Goal: Information Seeking & Learning: Learn about a topic

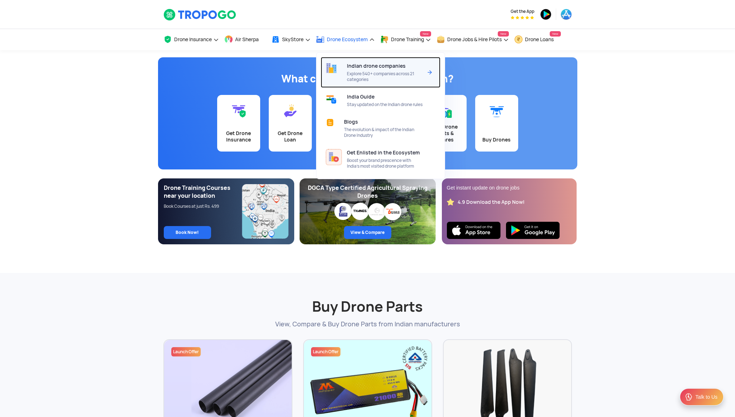
click at [364, 69] on div "Indian drone companies Explore 540+ companies across 21 categories" at bounding box center [386, 72] width 79 height 31
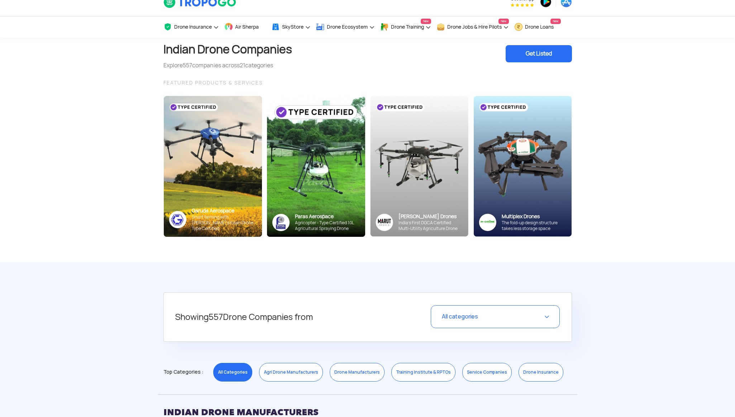
scroll to position [13, 0]
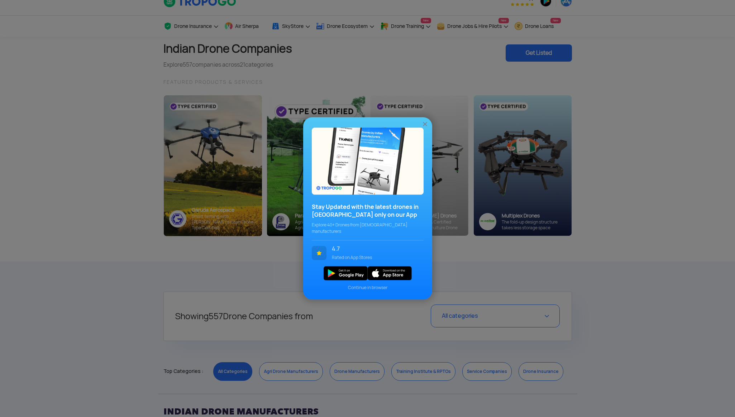
click at [426, 128] on img at bounding box center [425, 124] width 7 height 7
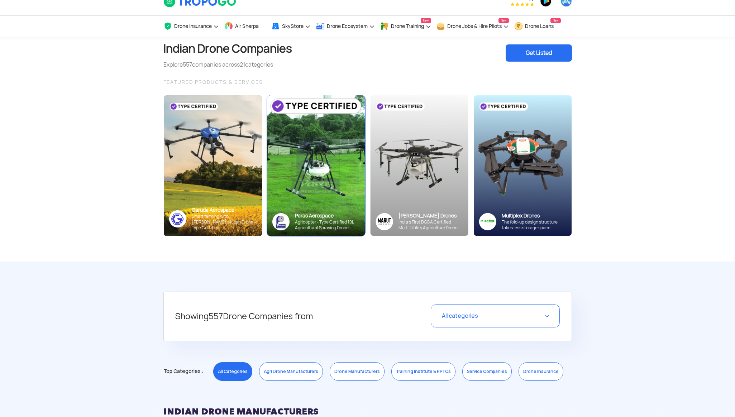
click at [332, 176] on img at bounding box center [316, 165] width 108 height 155
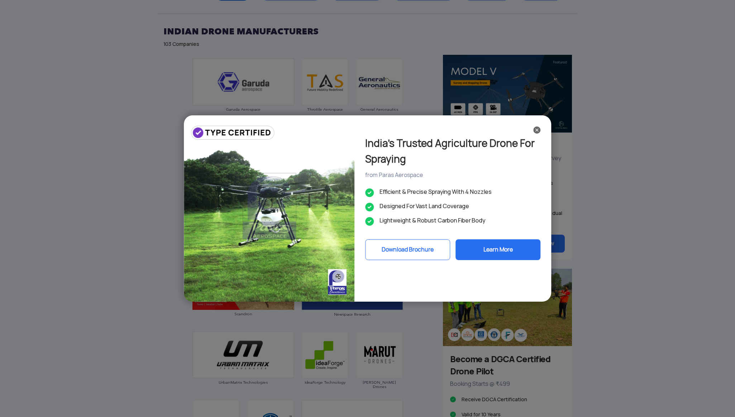
scroll to position [567, 0]
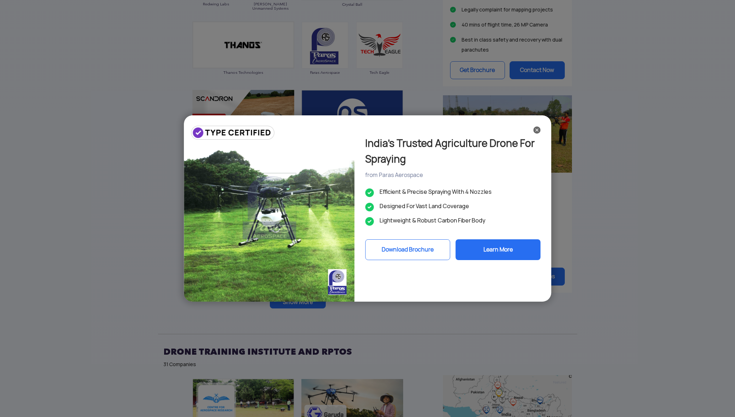
click at [103, 297] on div "India’s Trusted Agriculture Drone For Spraying from Paras Aerospace Efficient &…" at bounding box center [367, 208] width 735 height 417
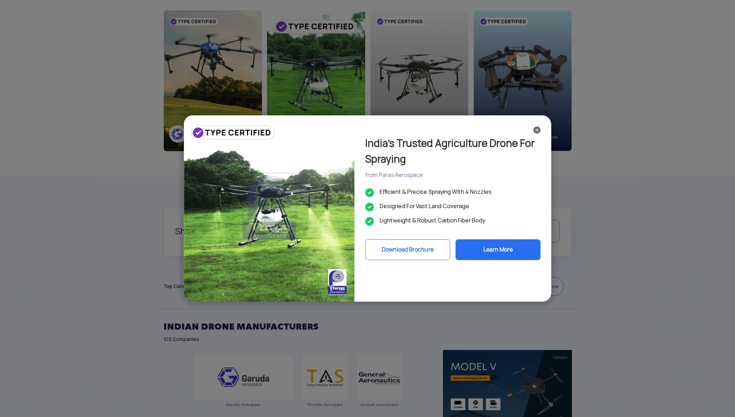
scroll to position [0, 0]
